Goal: Navigation & Orientation: Find specific page/section

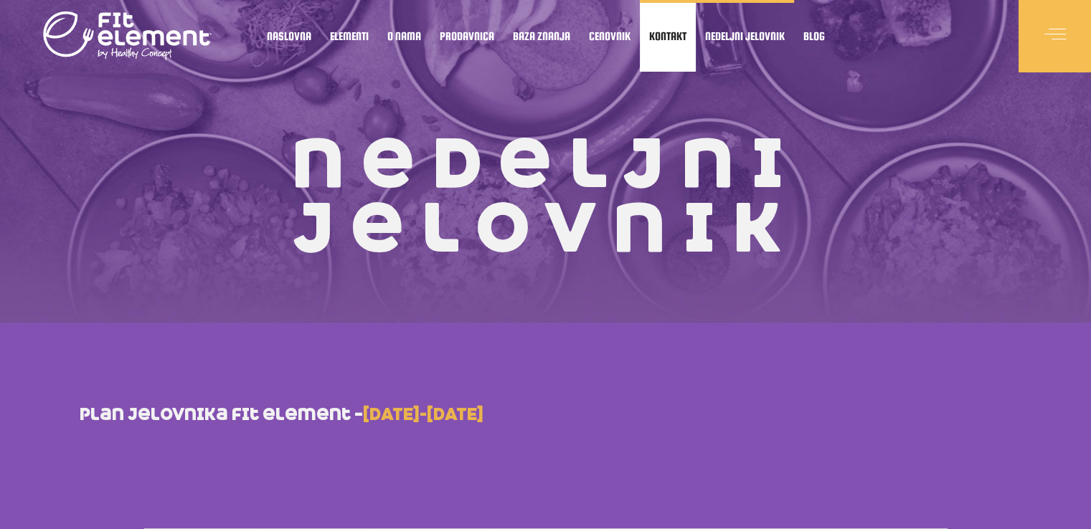
click at [652, 36] on span "Kontakt" at bounding box center [667, 35] width 37 height 7
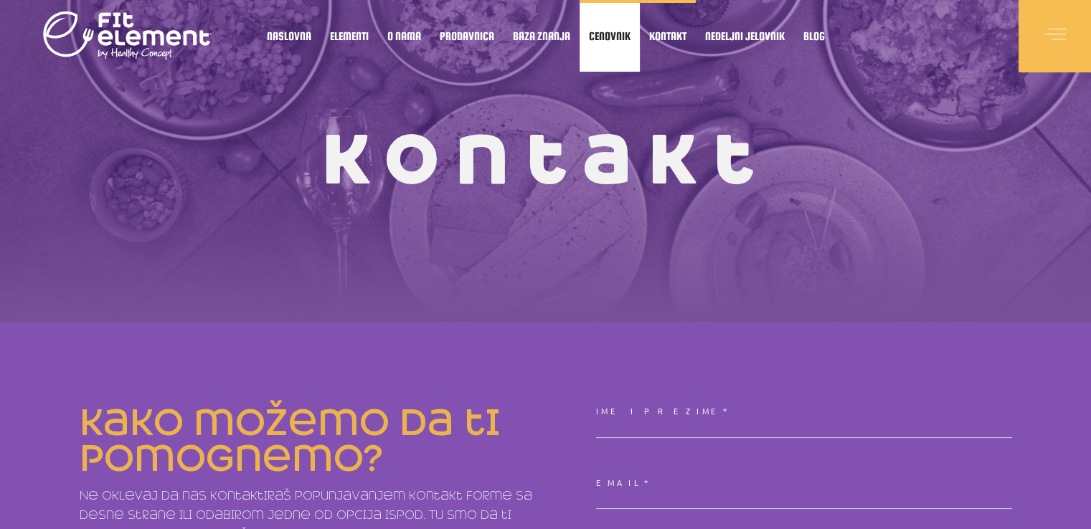
click at [617, 43] on link "Cenovnik" at bounding box center [609, 36] width 60 height 72
